Goal: Find specific page/section: Find specific page/section

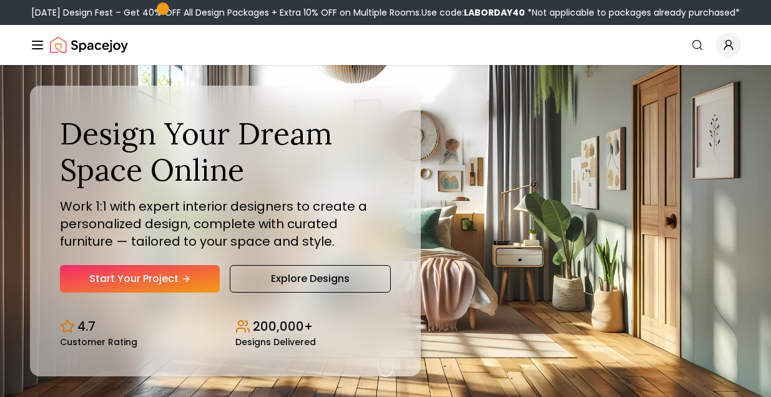
click at [729, 46] on icon "Global" at bounding box center [728, 48] width 8 height 4
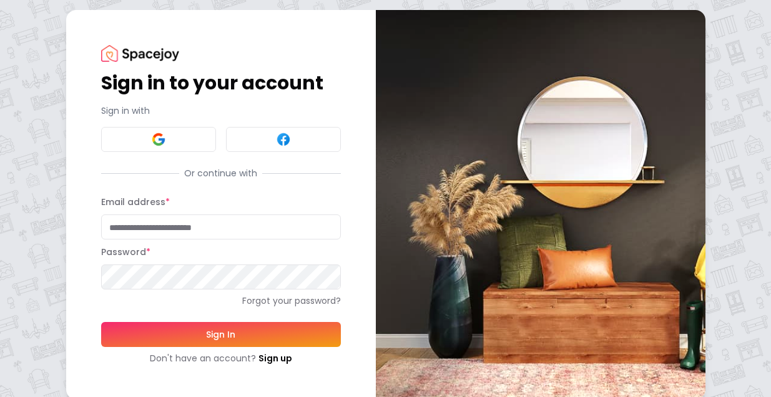
click at [198, 227] on input "Email address *" at bounding box center [221, 226] width 240 height 25
paste input "**********"
type input "**********"
click at [200, 337] on button "Sign In" at bounding box center [221, 334] width 240 height 25
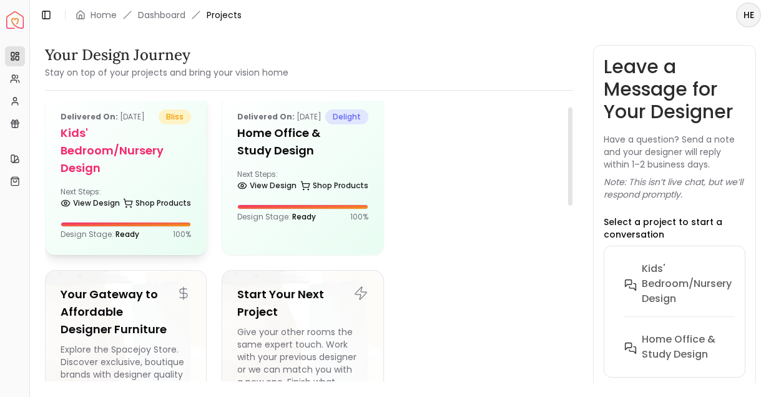
scroll to position [17, 0]
click at [146, 176] on h5 "Kids' Bedroom/Nursery design" at bounding box center [126, 150] width 131 height 52
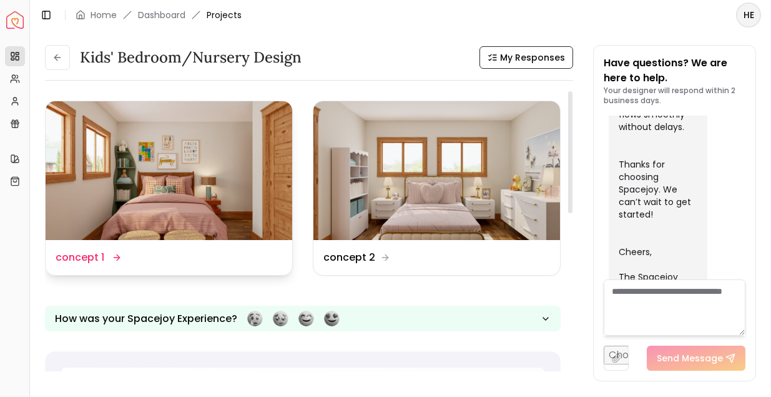
click at [202, 195] on img at bounding box center [169, 170] width 247 height 139
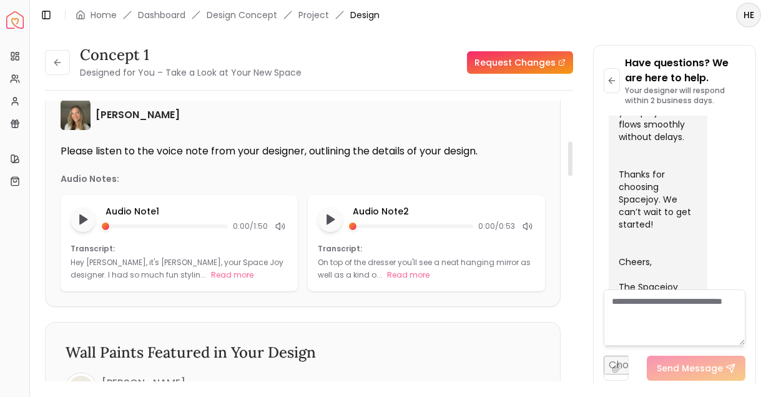
scroll to position [332, 0]
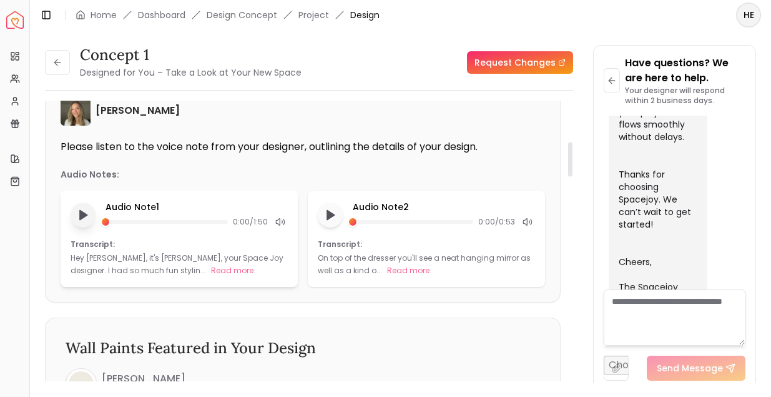
click at [82, 219] on icon "Play audio note" at bounding box center [83, 215] width 12 height 12
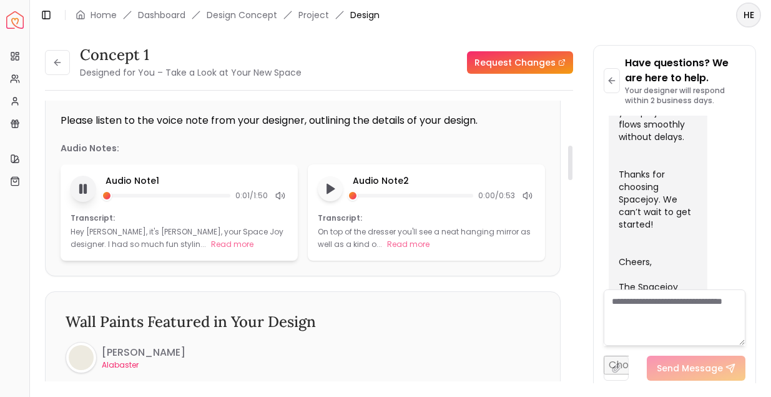
scroll to position [360, 0]
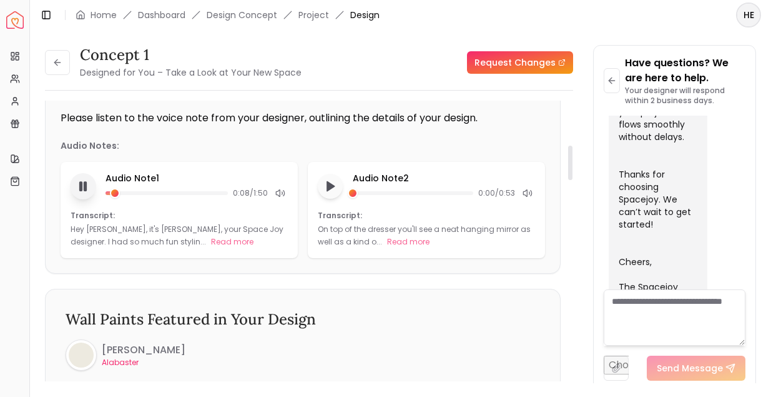
click at [84, 188] on rect "Pause audio note" at bounding box center [85, 186] width 2 height 9
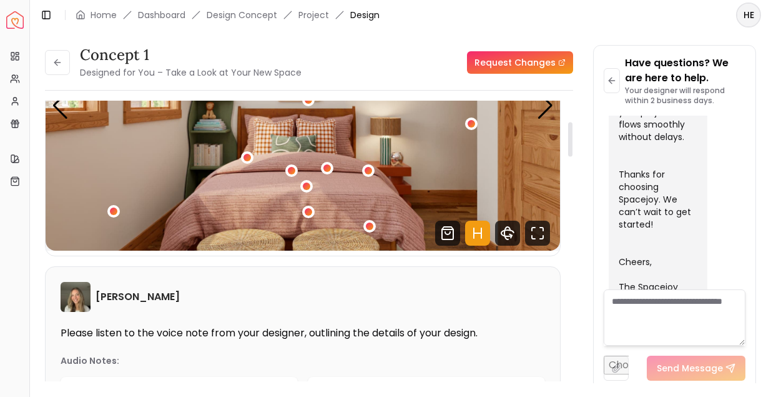
scroll to position [0, 0]
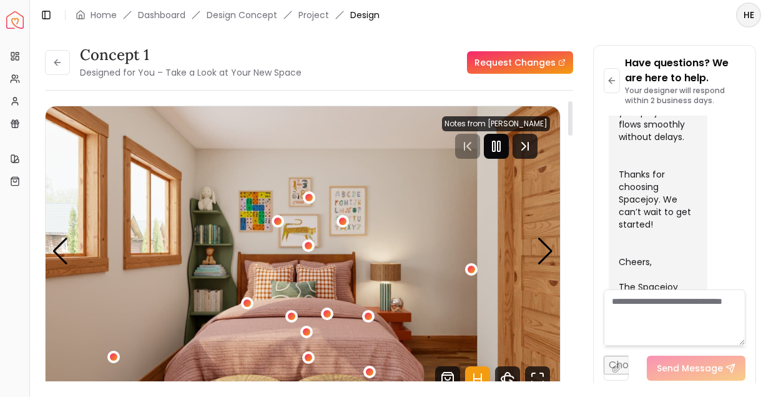
click at [495, 147] on rect "Pause" at bounding box center [494, 146] width 2 height 10
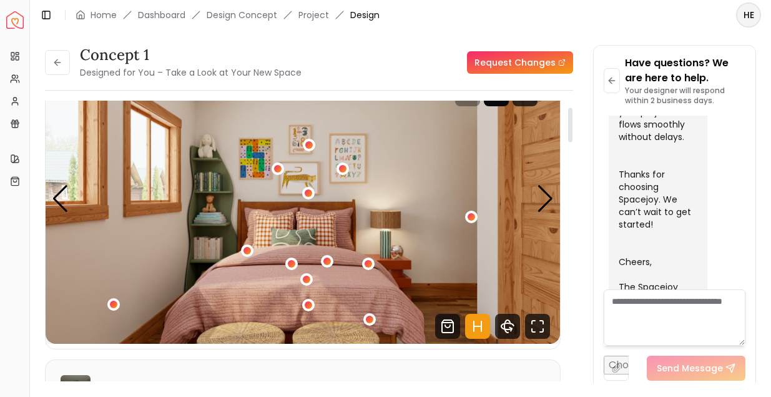
scroll to position [32, 0]
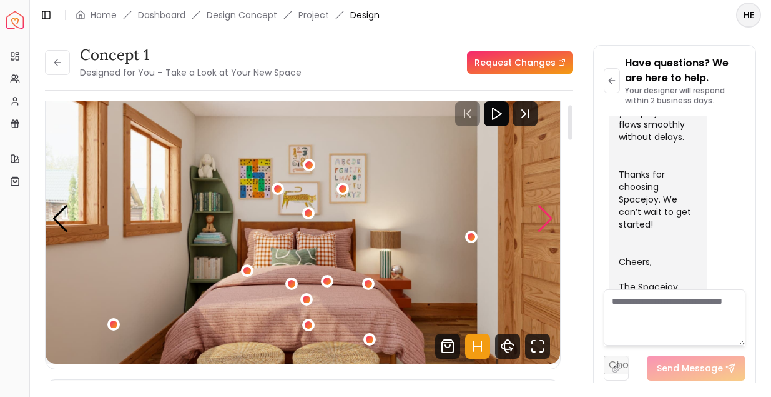
click at [543, 220] on div "Next slide" at bounding box center [545, 218] width 17 height 27
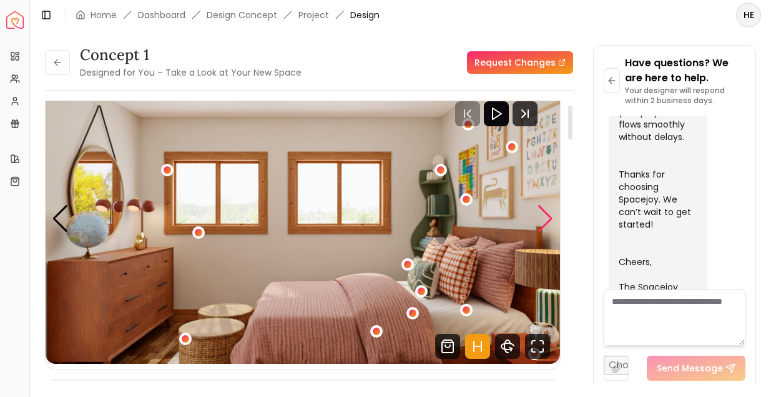
click at [543, 220] on div "Next slide" at bounding box center [545, 218] width 17 height 27
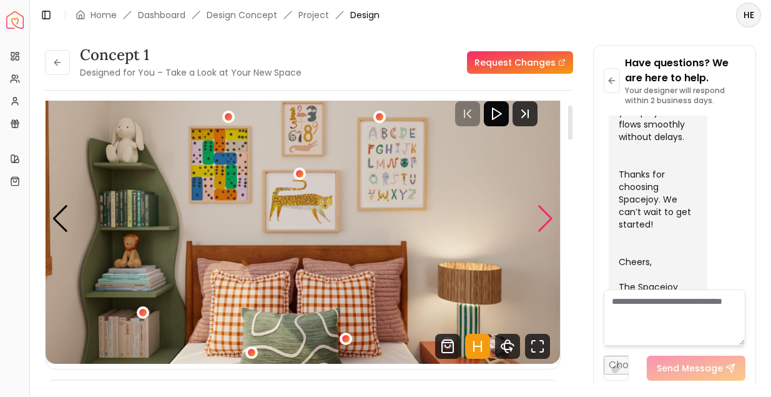
click at [543, 220] on div "Next slide" at bounding box center [545, 218] width 17 height 27
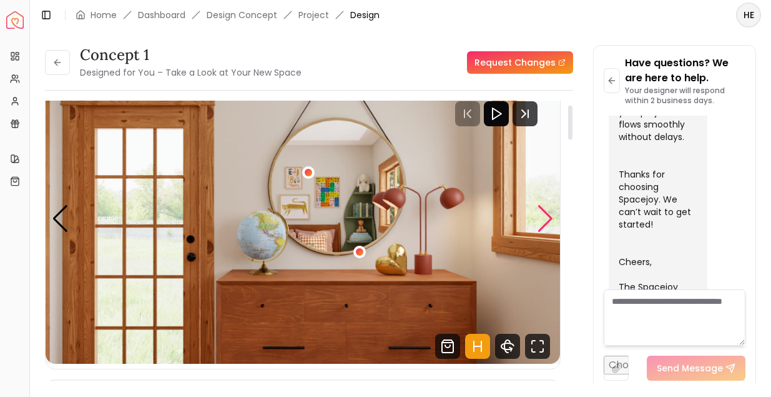
click at [543, 220] on div "Next slide" at bounding box center [545, 218] width 17 height 27
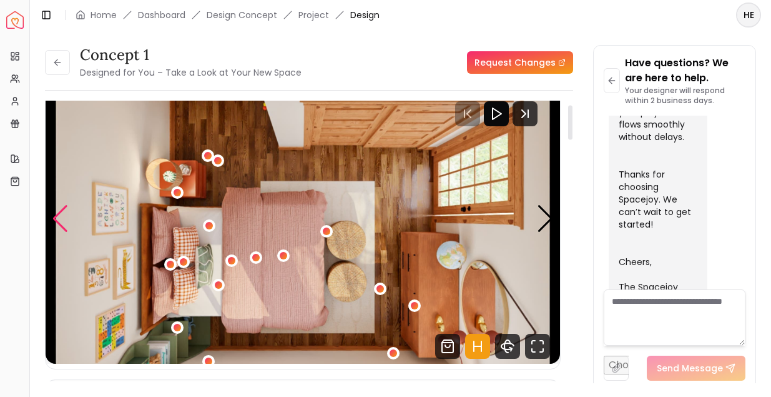
click at [66, 227] on div "Previous slide" at bounding box center [60, 218] width 17 height 27
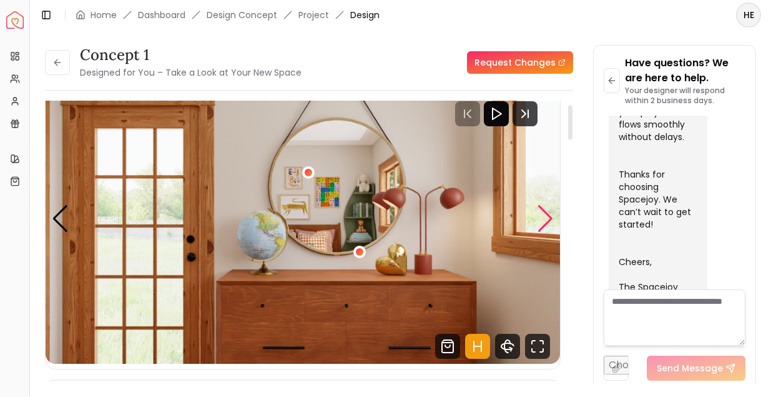
click at [550, 223] on div "Next slide" at bounding box center [545, 218] width 17 height 27
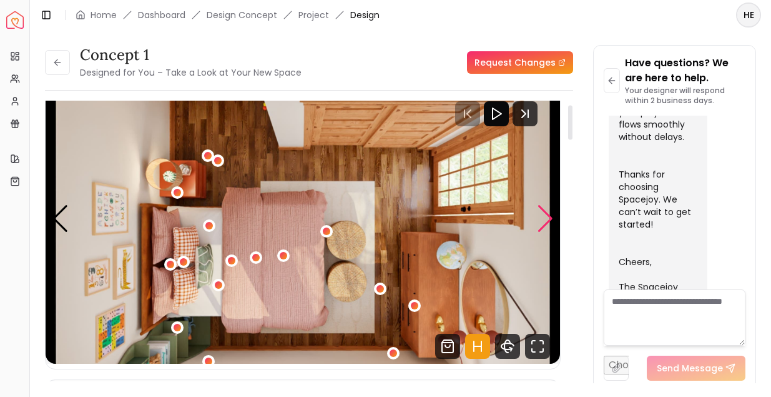
click at [550, 223] on div "Next slide" at bounding box center [545, 218] width 17 height 27
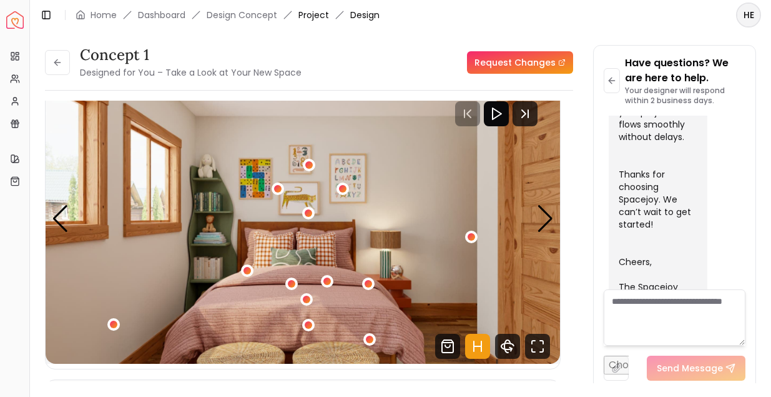
click at [310, 15] on link "Project" at bounding box center [314, 15] width 31 height 12
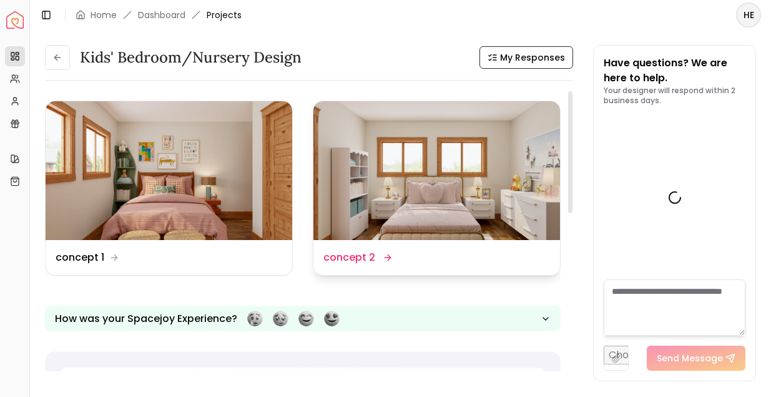
scroll to position [736, 0]
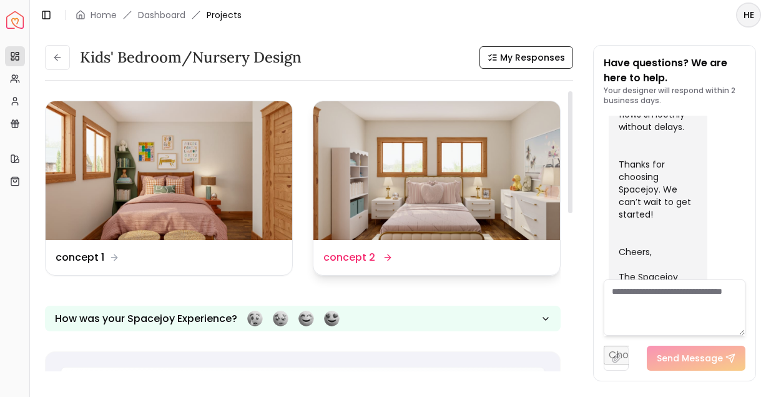
click at [471, 195] on img at bounding box center [436, 170] width 247 height 139
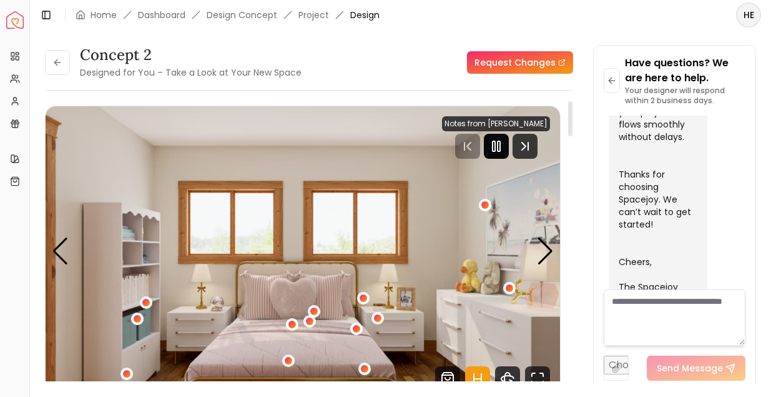
click at [495, 144] on rect "Pause" at bounding box center [494, 146] width 2 height 10
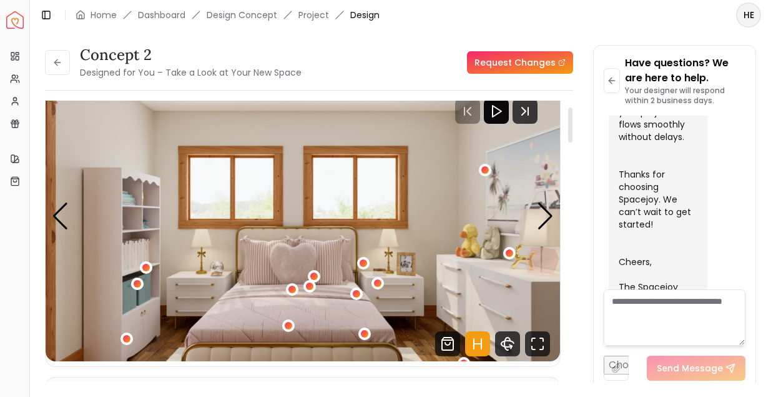
scroll to position [50, 0]
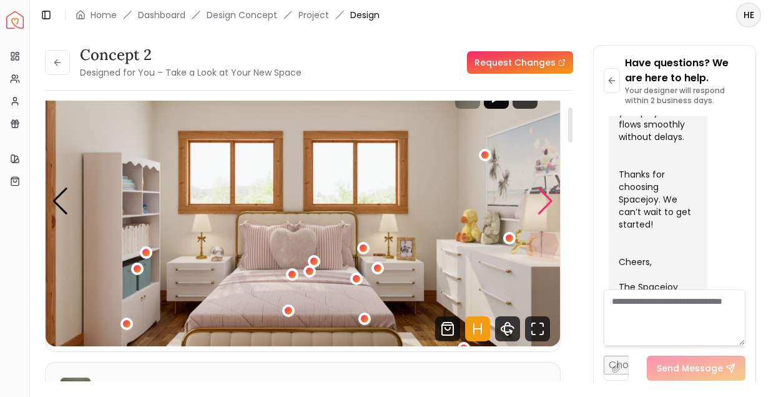
click at [543, 200] on div "Next slide" at bounding box center [545, 200] width 17 height 27
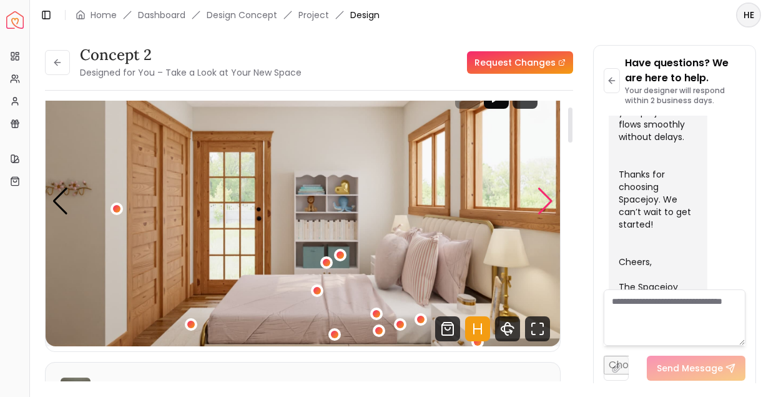
click at [543, 200] on div "Next slide" at bounding box center [545, 200] width 17 height 27
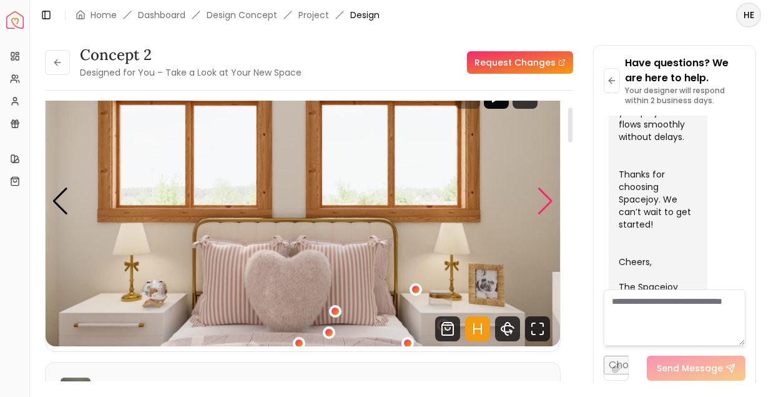
click at [543, 200] on div "Next slide" at bounding box center [545, 200] width 17 height 27
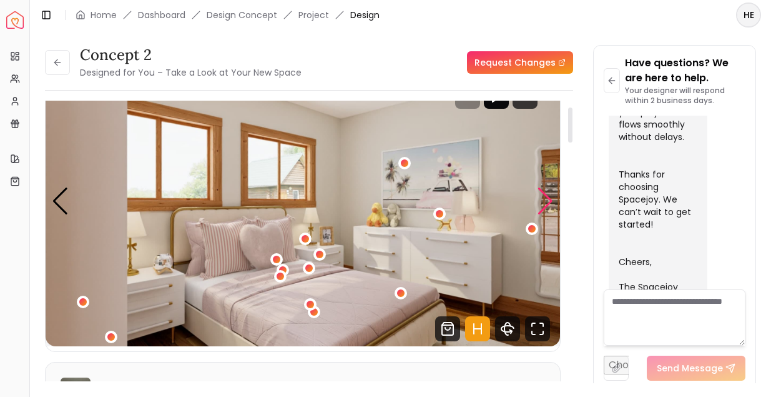
click at [543, 200] on div "Next slide" at bounding box center [545, 200] width 17 height 27
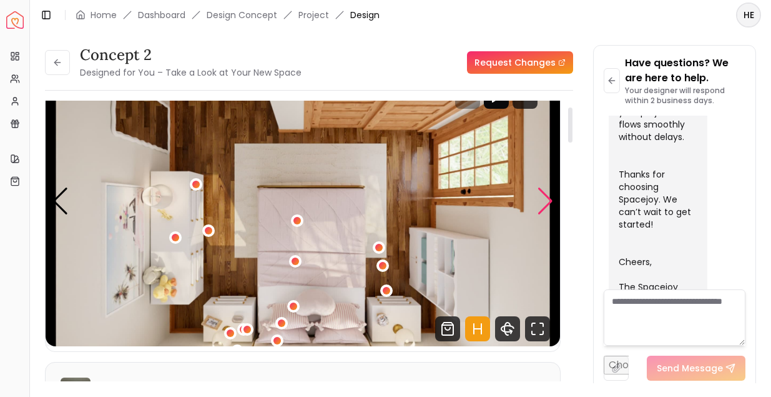
click at [543, 200] on div "Next slide" at bounding box center [545, 200] width 17 height 27
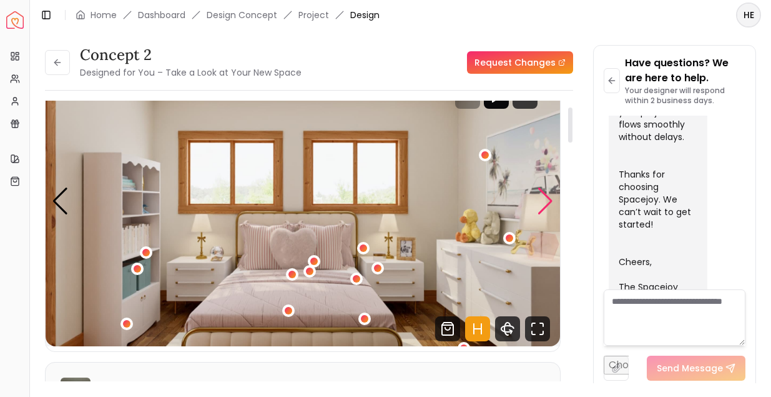
click at [543, 200] on div "Next slide" at bounding box center [545, 200] width 17 height 27
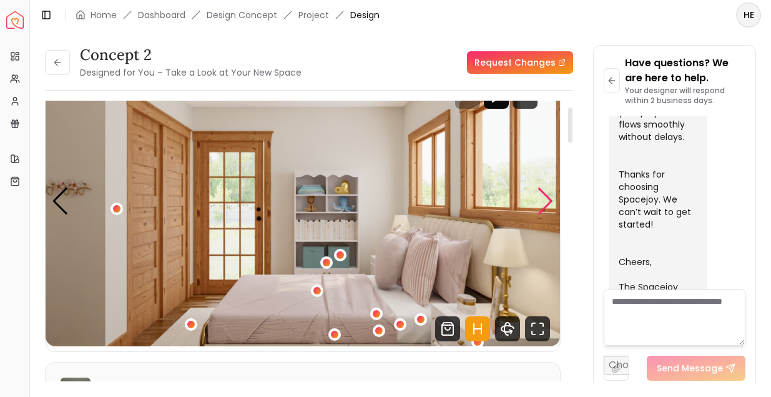
click at [543, 200] on div "Next slide" at bounding box center [545, 200] width 17 height 27
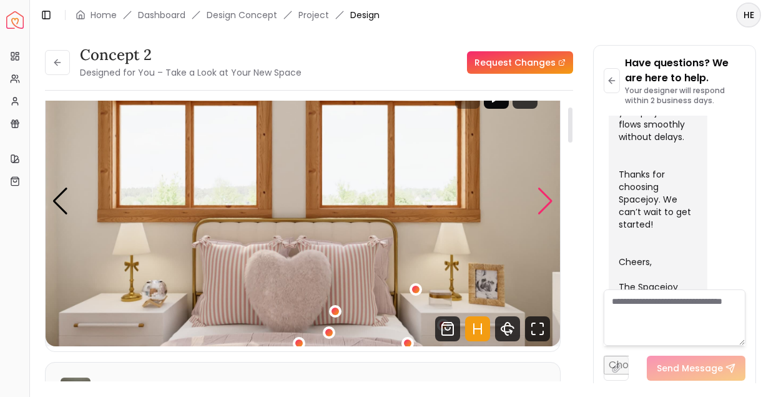
click at [543, 200] on div "Next slide" at bounding box center [545, 200] width 17 height 27
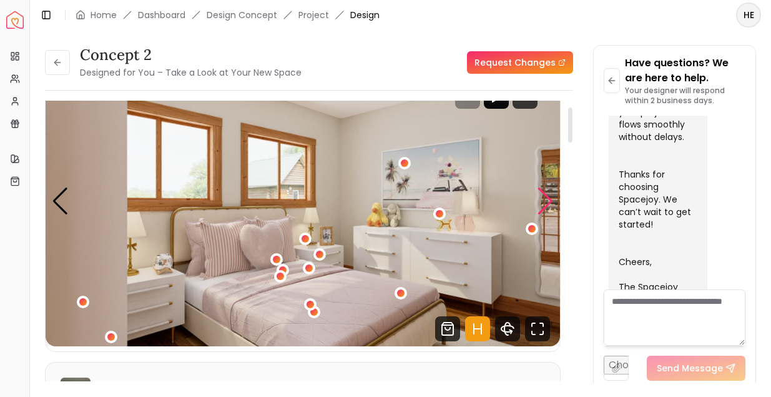
click at [543, 200] on div "Next slide" at bounding box center [545, 200] width 17 height 27
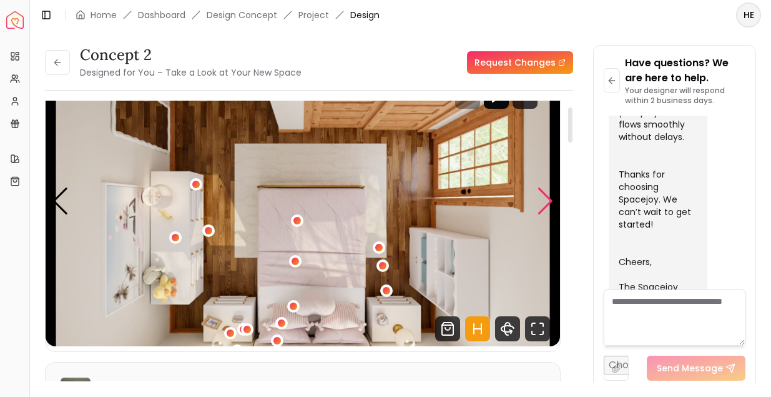
click at [543, 200] on div "Next slide" at bounding box center [545, 200] width 17 height 27
